Goal: Task Accomplishment & Management: Use online tool/utility

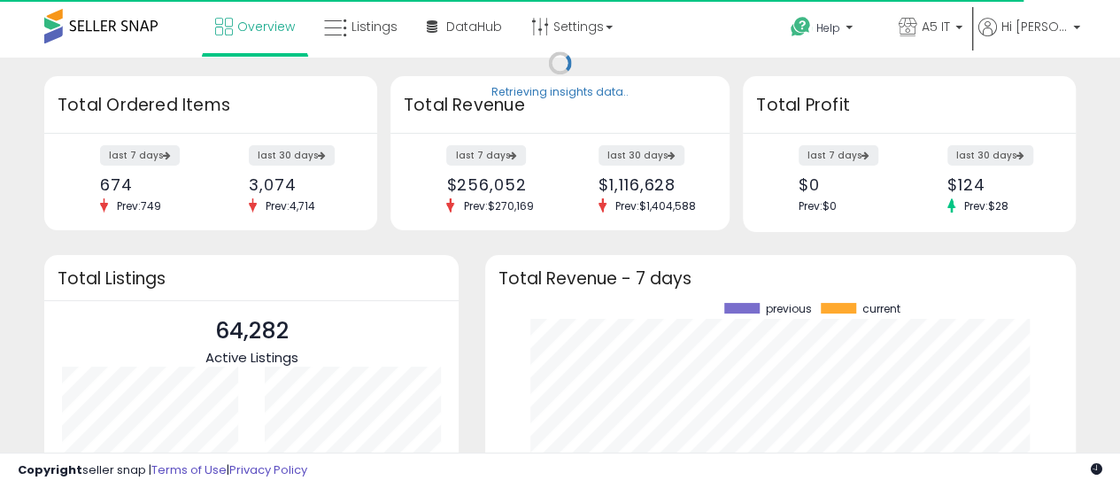
scroll to position [246, 555]
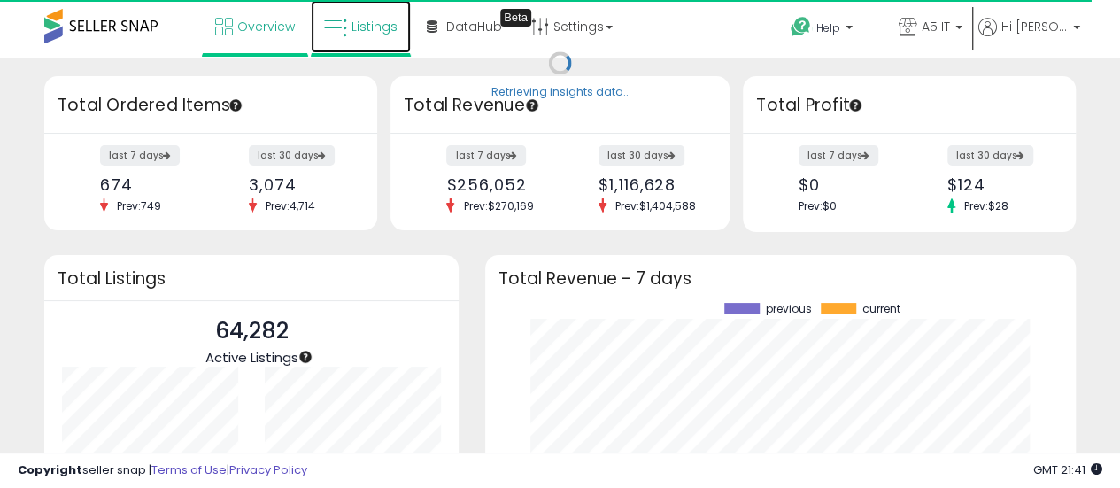
click at [345, 35] on icon at bounding box center [335, 28] width 23 height 23
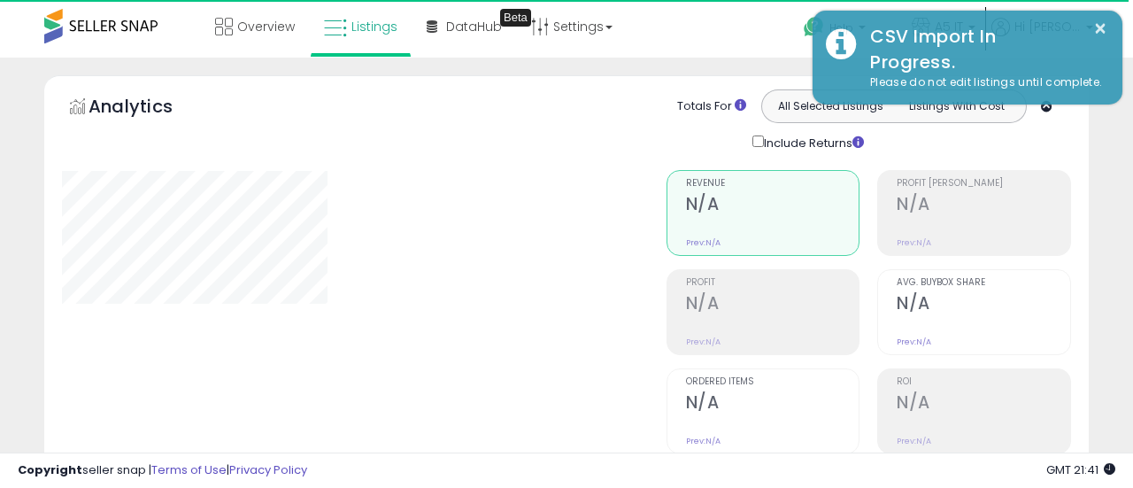
type input "*******"
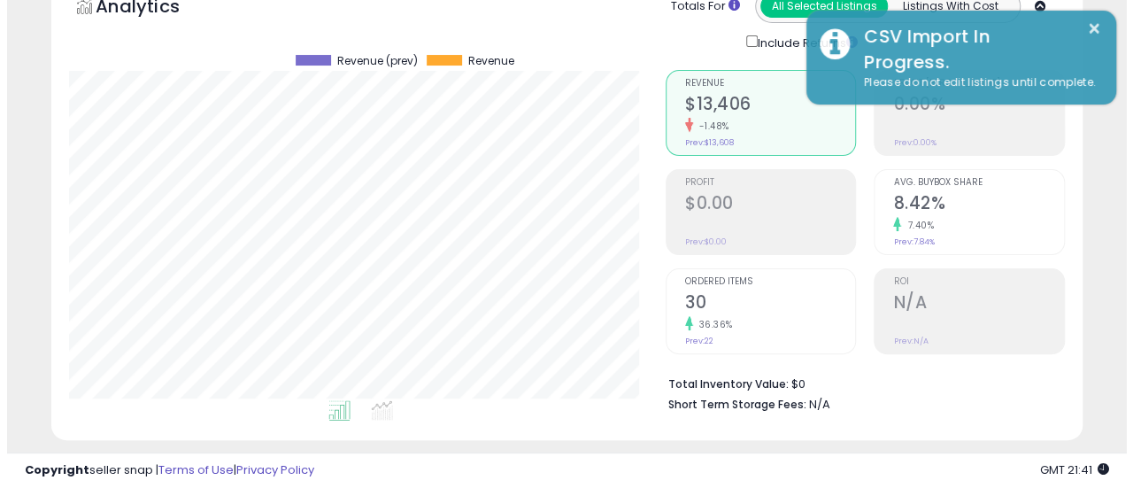
scroll to position [354, 0]
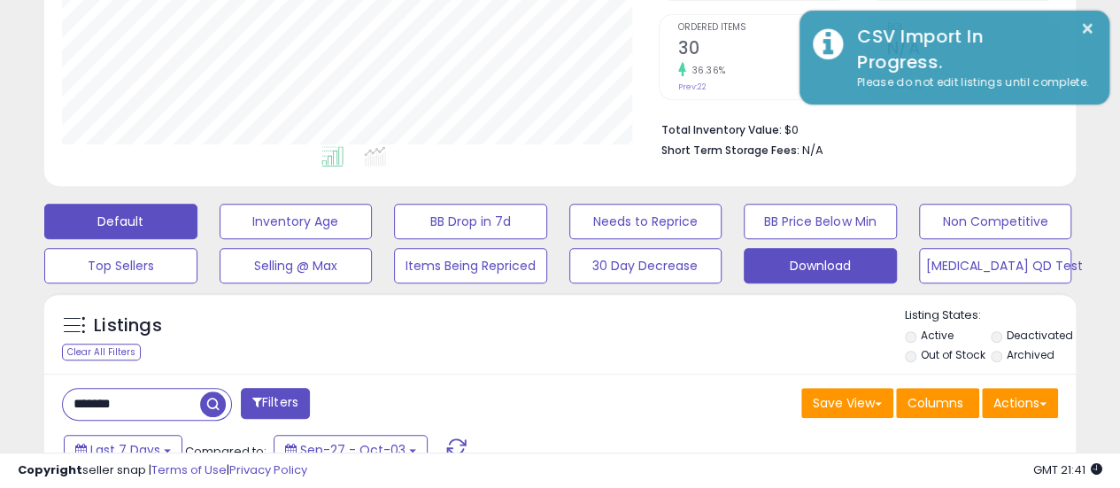
click at [795, 272] on button "Download" at bounding box center [820, 265] width 153 height 35
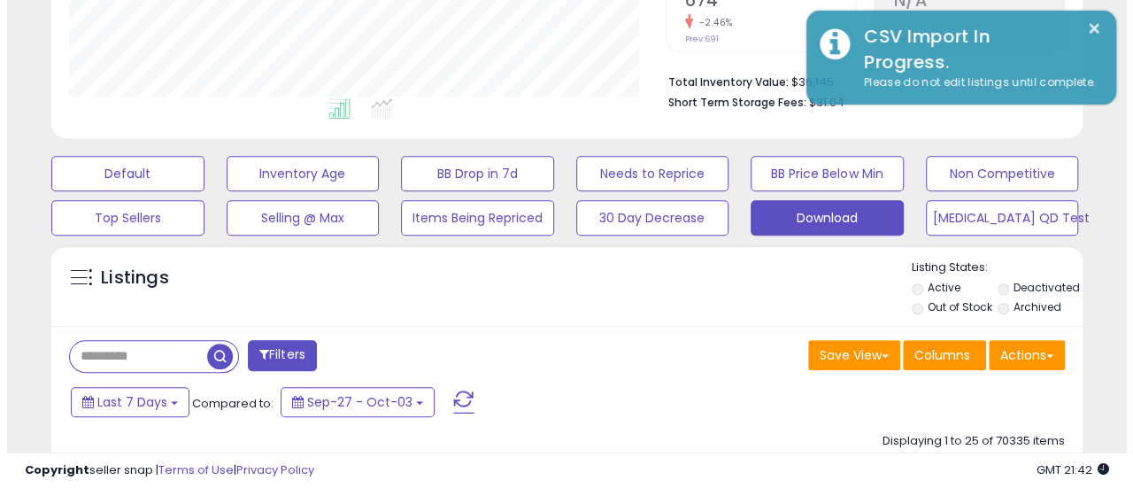
scroll to position [443, 0]
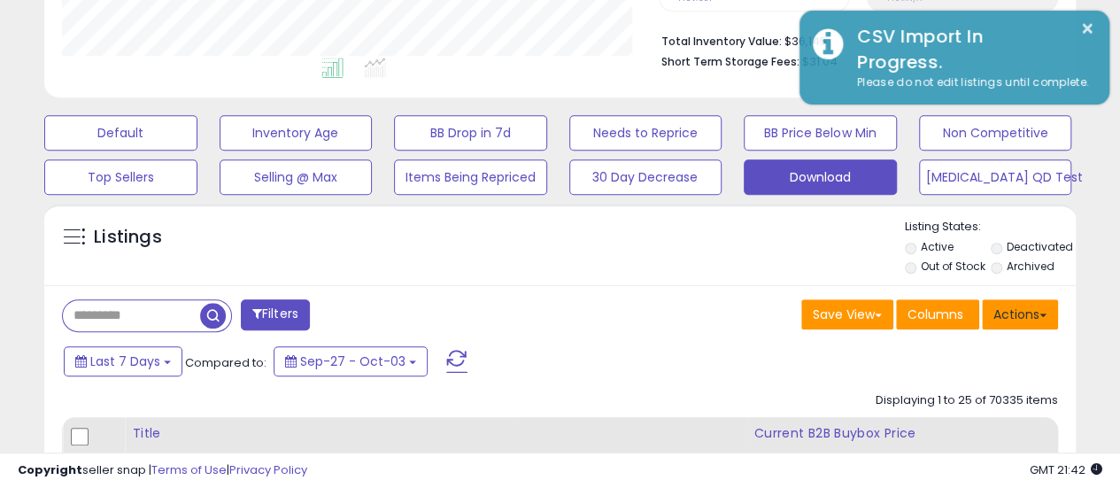
click at [1023, 312] on button "Actions" at bounding box center [1020, 314] width 76 height 30
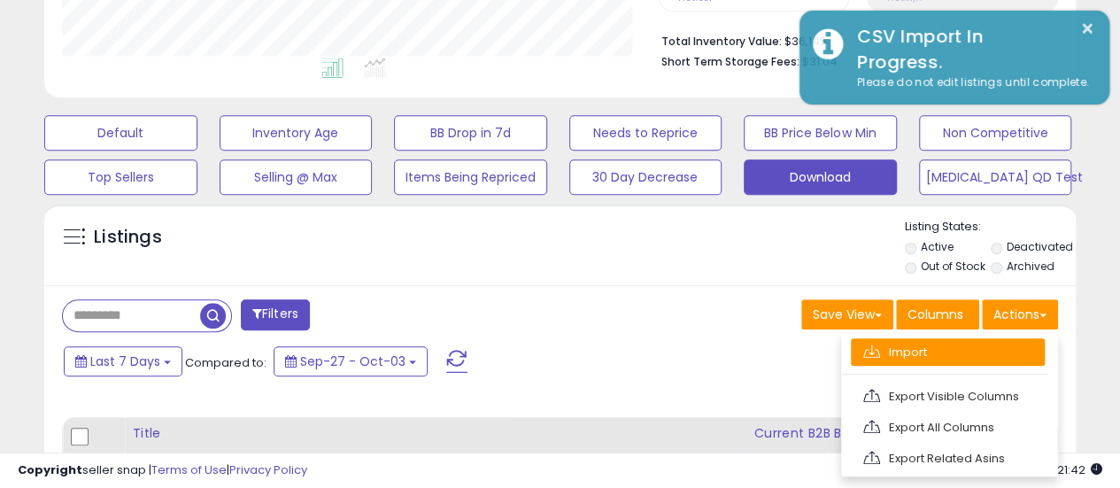
click at [913, 343] on link "Import" at bounding box center [948, 351] width 194 height 27
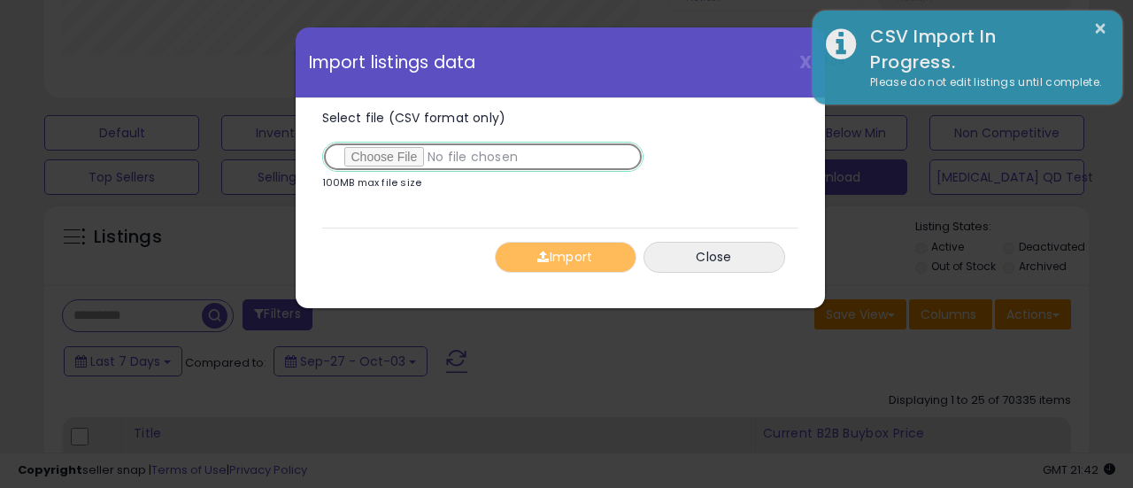
click at [416, 157] on input "Select file (CSV format only)" at bounding box center [482, 157] width 321 height 30
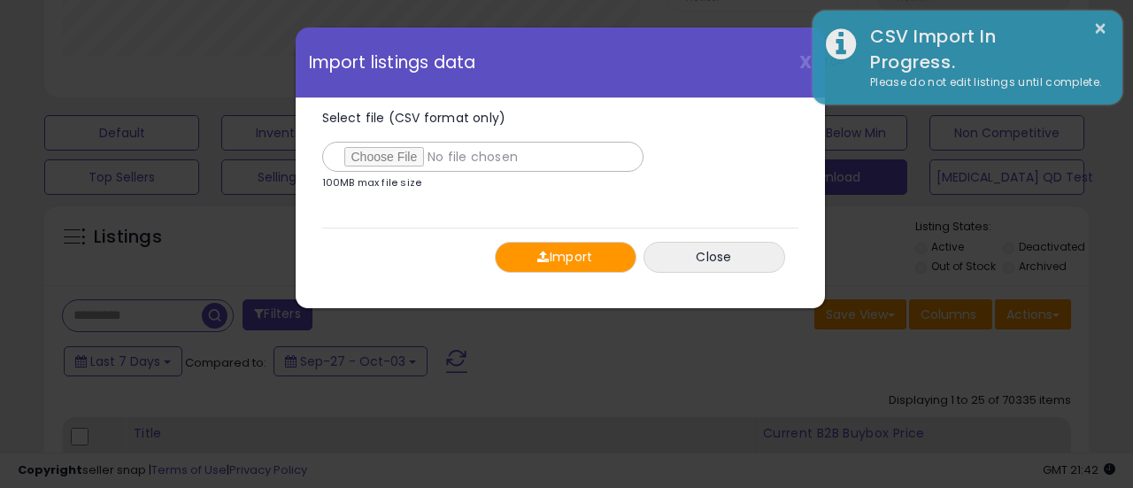
click at [606, 256] on button "Import" at bounding box center [566, 257] width 142 height 31
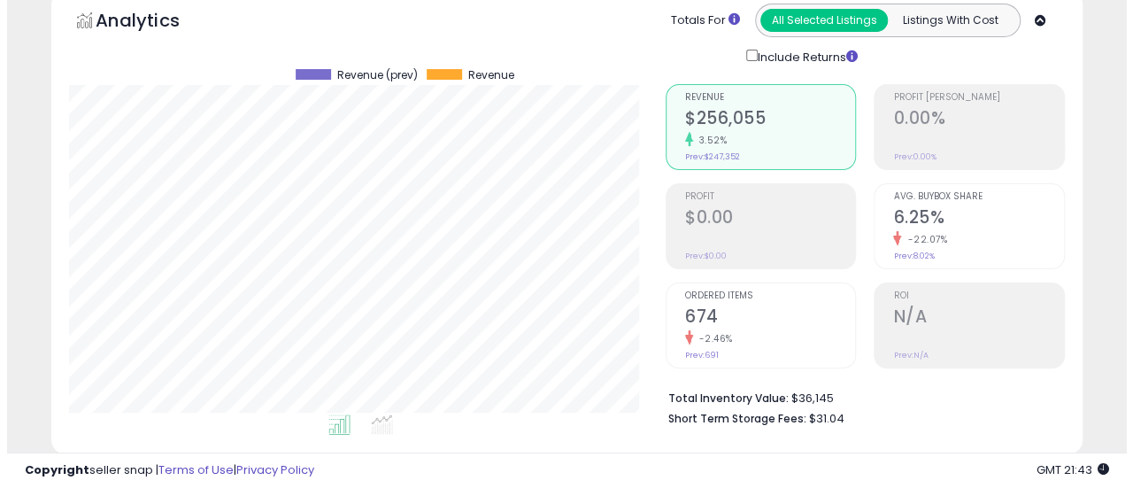
scroll to position [354, 0]
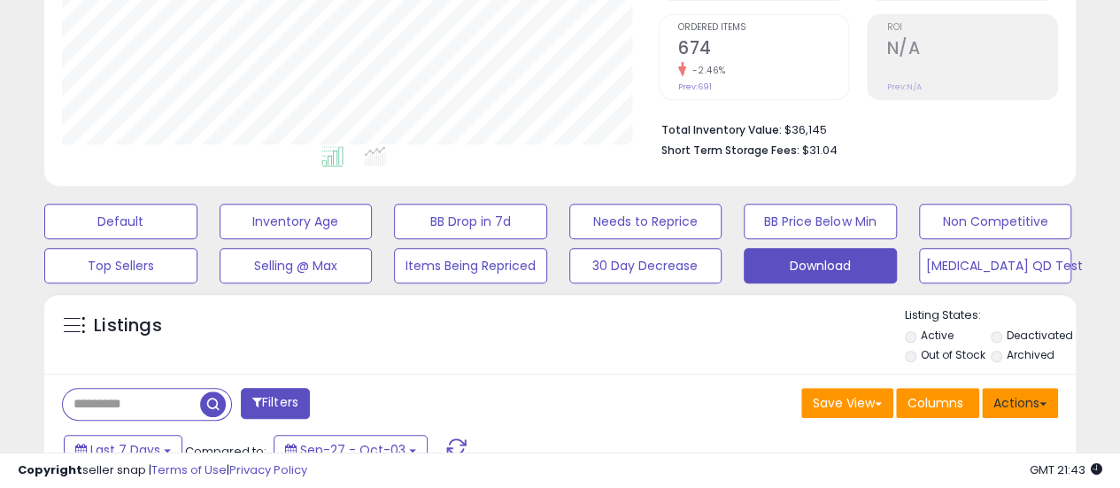
click at [1006, 413] on button "Actions" at bounding box center [1020, 403] width 76 height 30
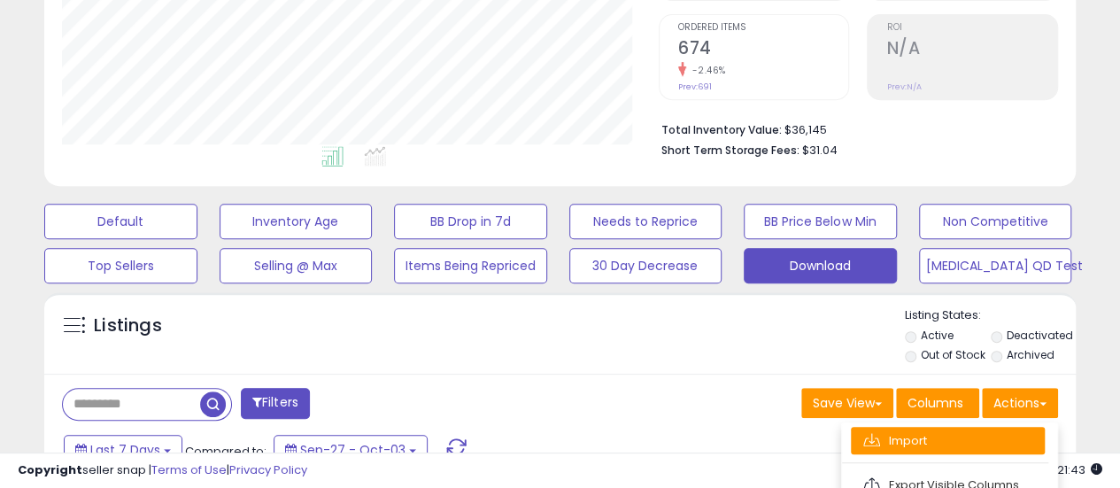
click at [911, 435] on link "Import" at bounding box center [948, 440] width 194 height 27
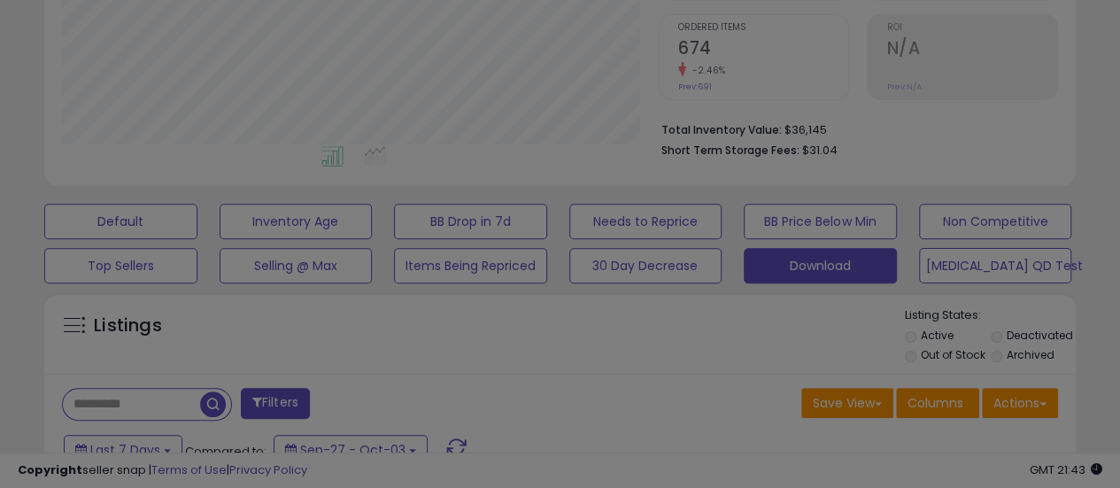
scroll to position [363, 604]
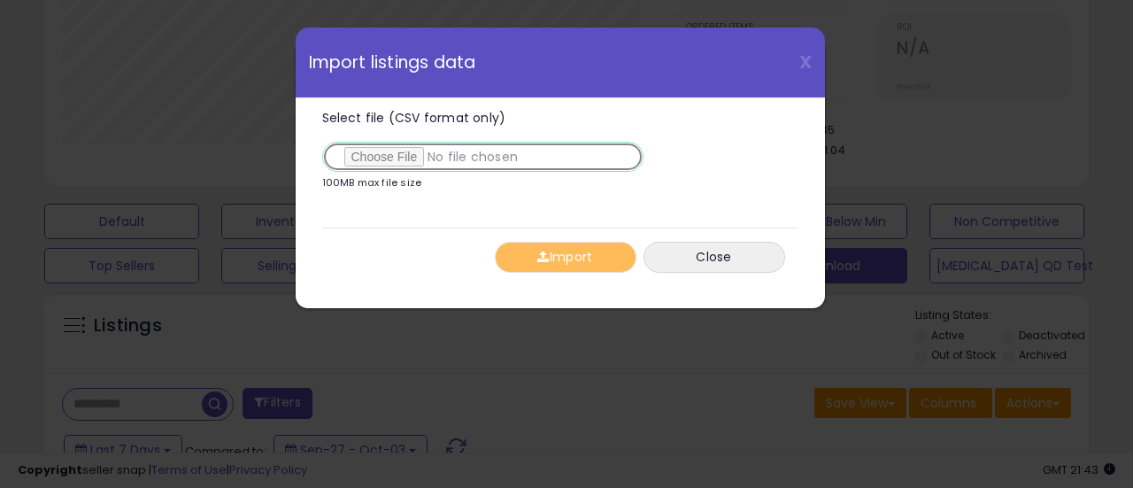
click at [418, 164] on input "Select file (CSV format only)" at bounding box center [482, 157] width 321 height 30
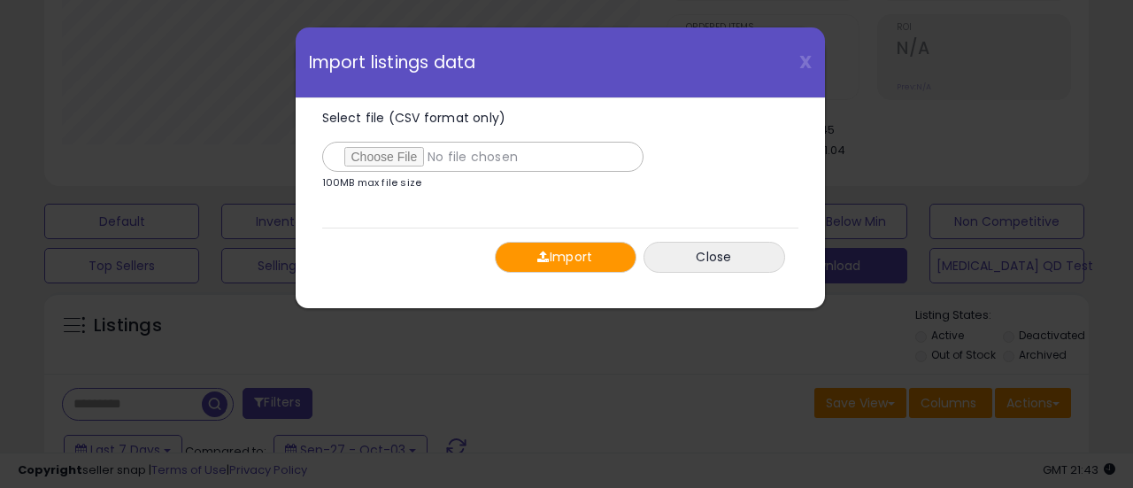
click at [537, 255] on span "button" at bounding box center [543, 256] width 12 height 12
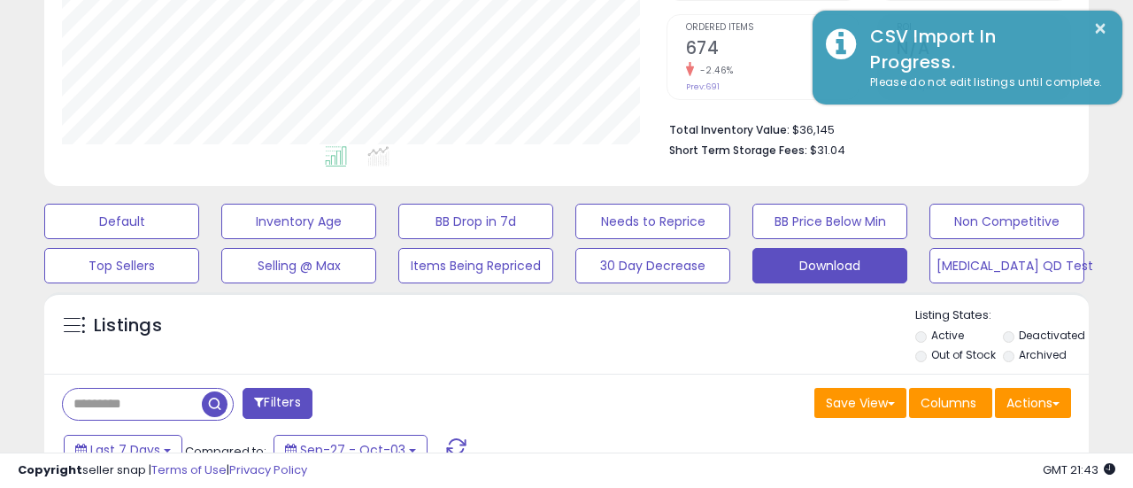
scroll to position [884764, 884531]
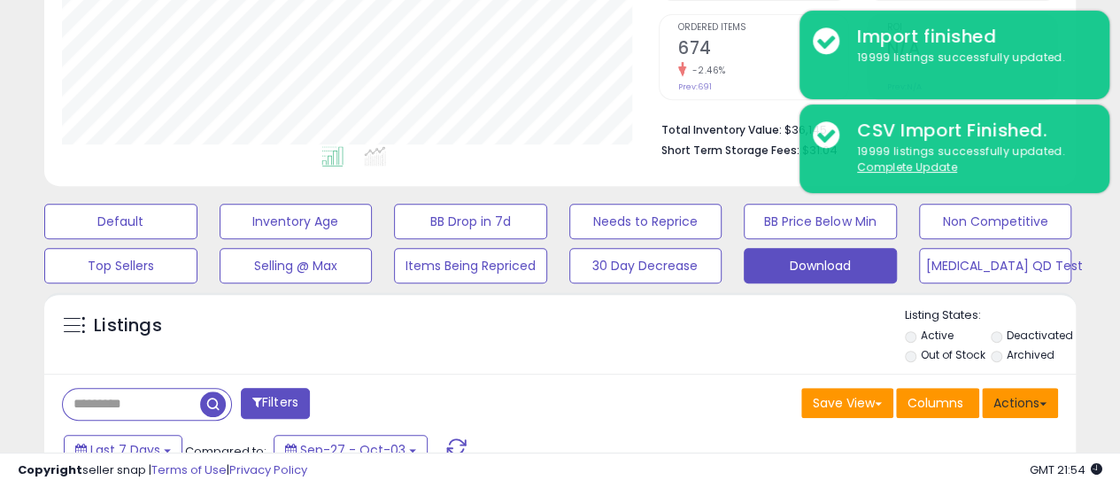
click at [1016, 396] on button "Actions" at bounding box center [1020, 403] width 76 height 30
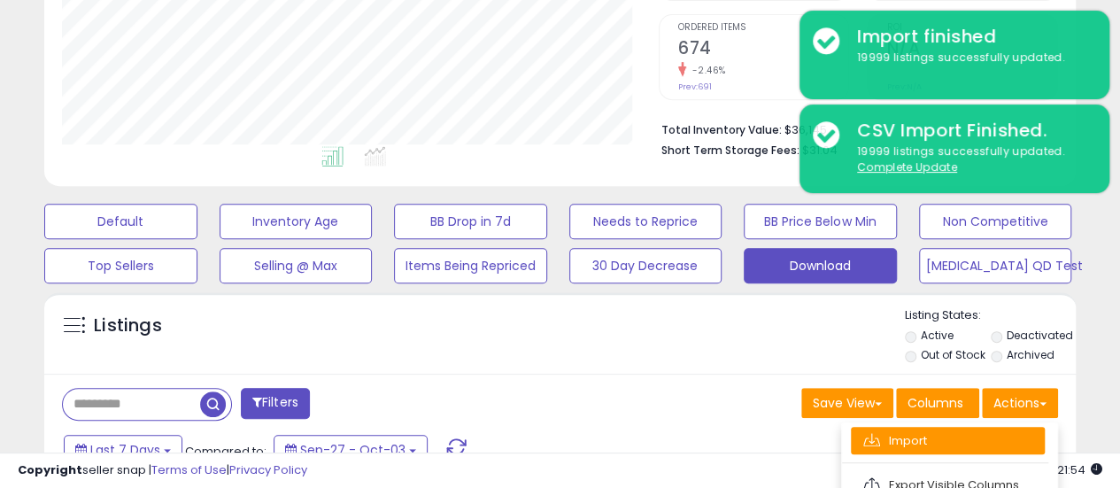
click at [894, 428] on link "Import" at bounding box center [948, 440] width 194 height 27
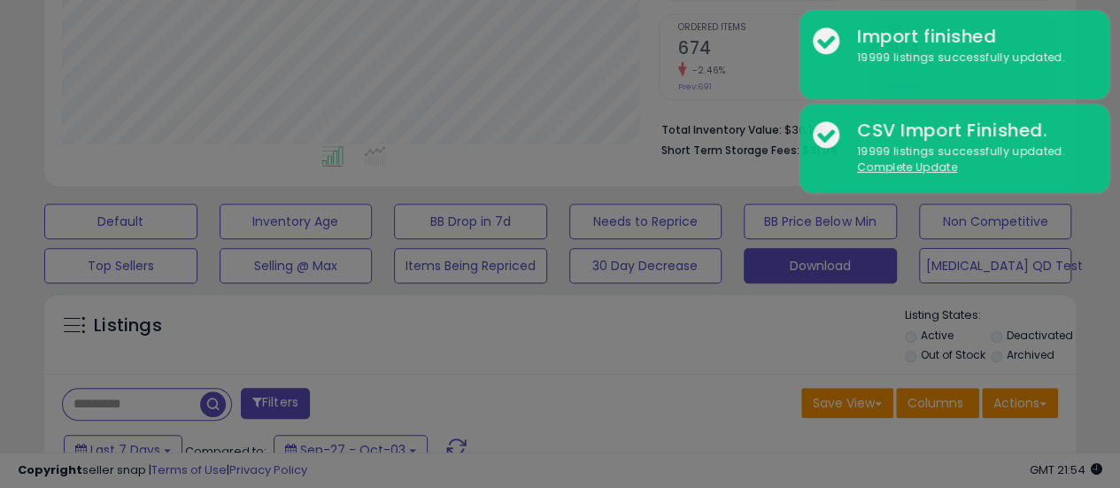
scroll to position [363, 604]
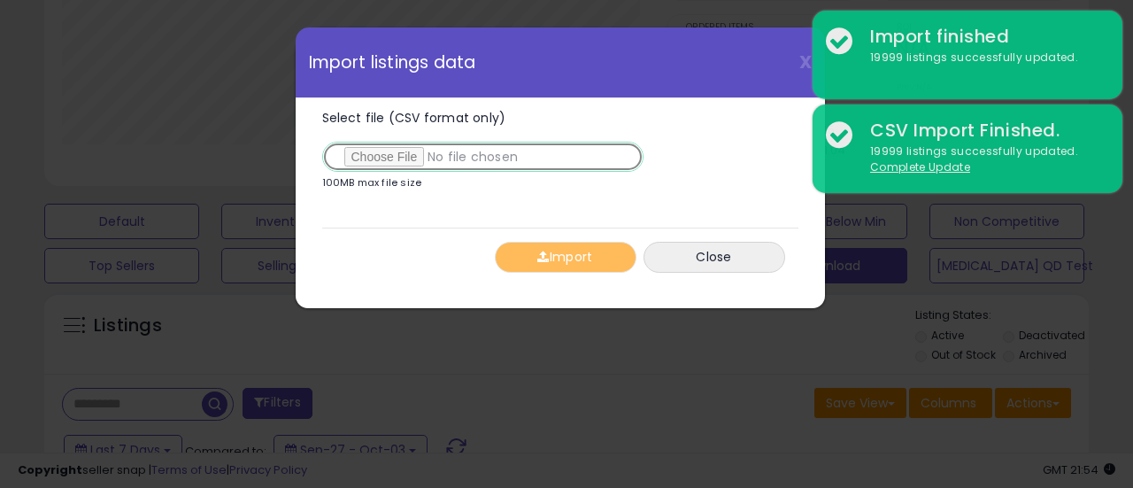
click at [387, 155] on input "Select file (CSV format only)" at bounding box center [482, 157] width 321 height 30
type input "**********"
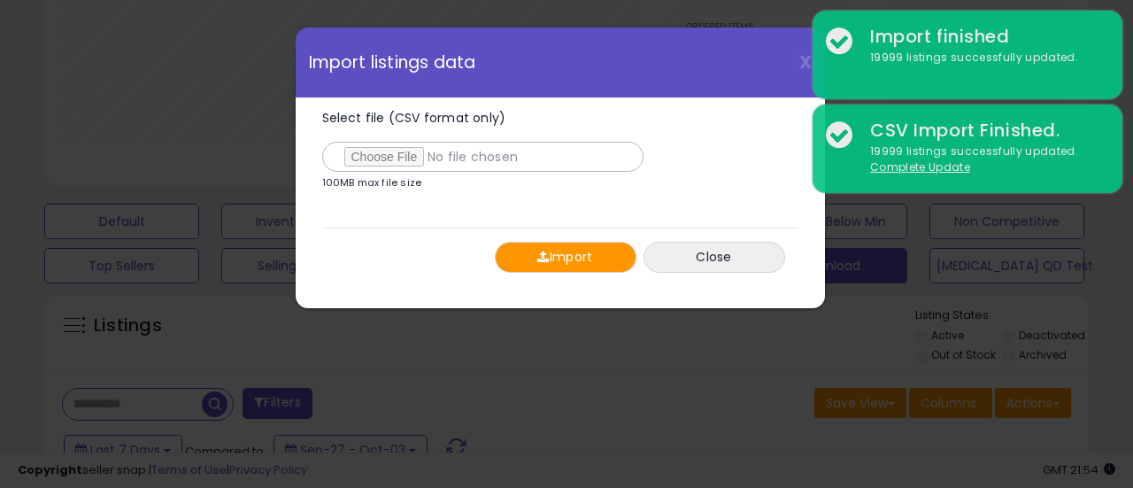
click at [542, 253] on span "button" at bounding box center [543, 256] width 12 height 12
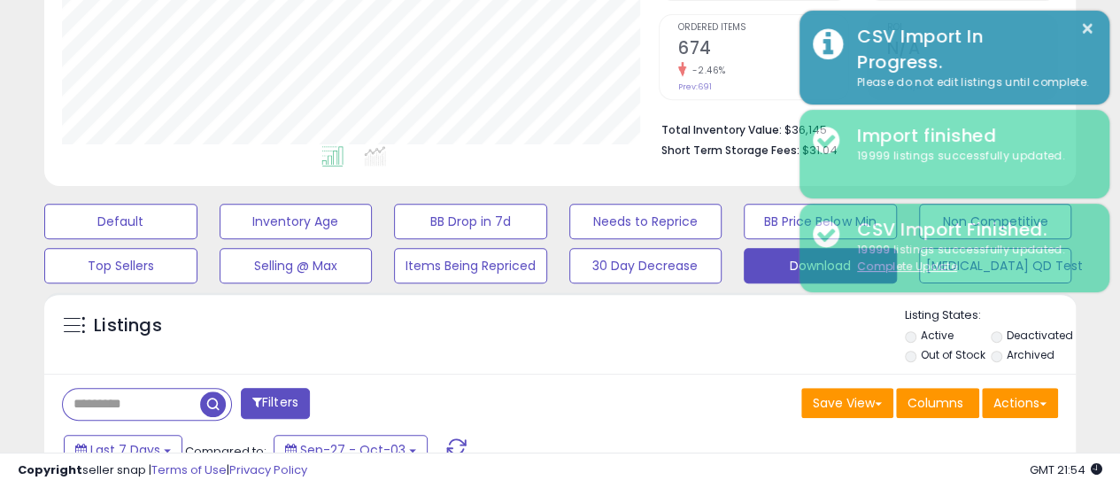
scroll to position [884764, 884531]
